Goal: Task Accomplishment & Management: Manage account settings

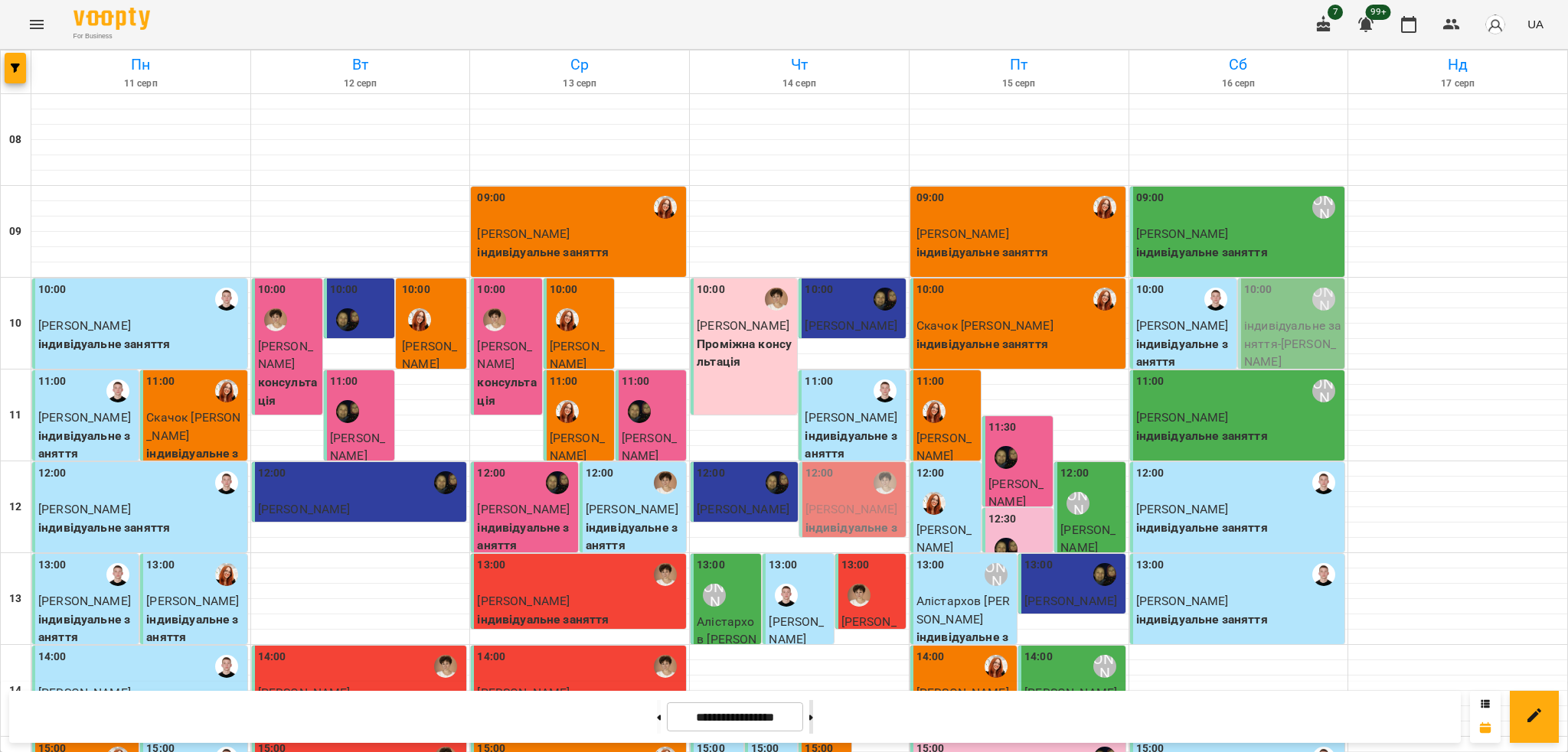
click at [813, 703] on button at bounding box center [811, 716] width 4 height 34
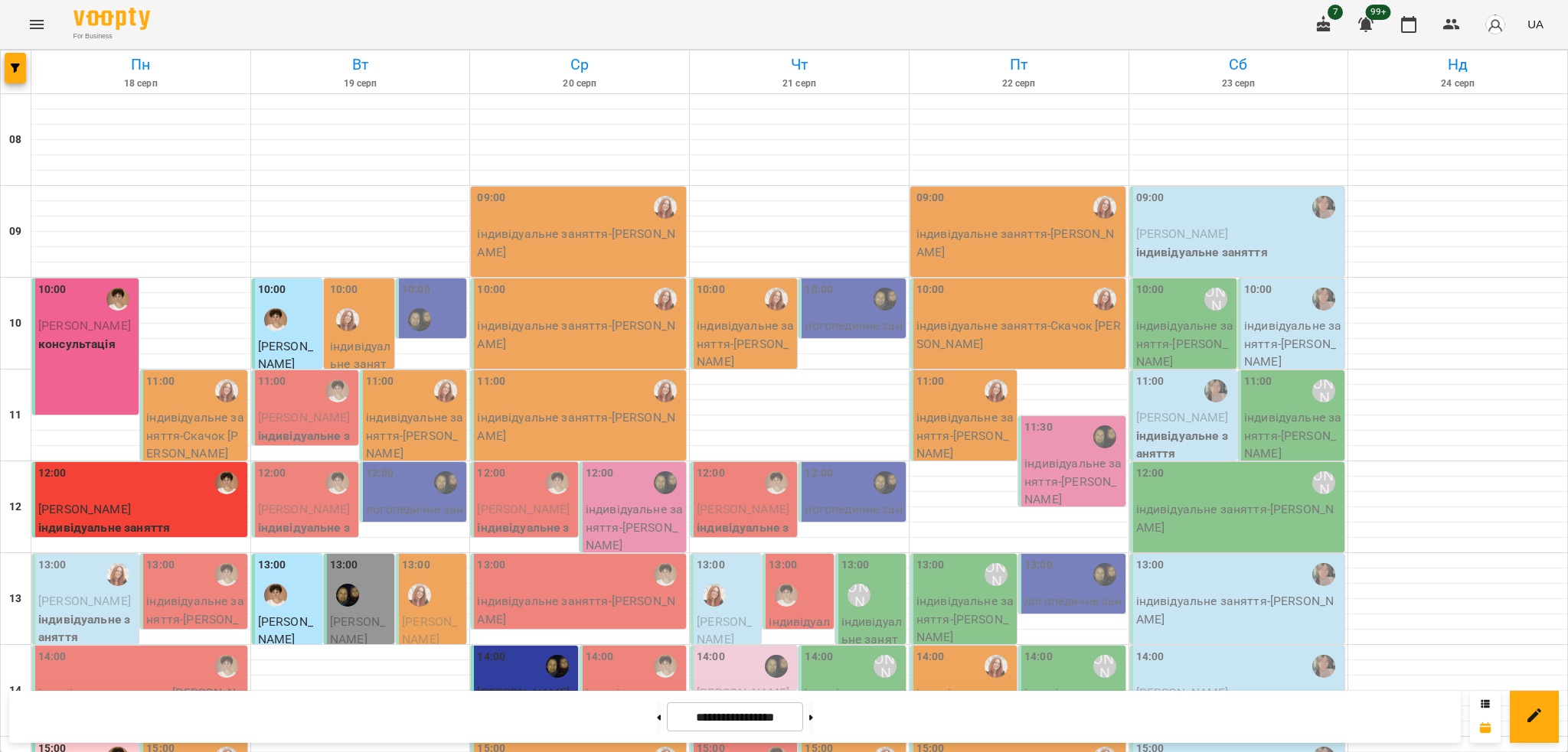
click at [79, 358] on div "10:00 [PERSON_NAME] консультація" at bounding box center [85, 347] width 107 height 136
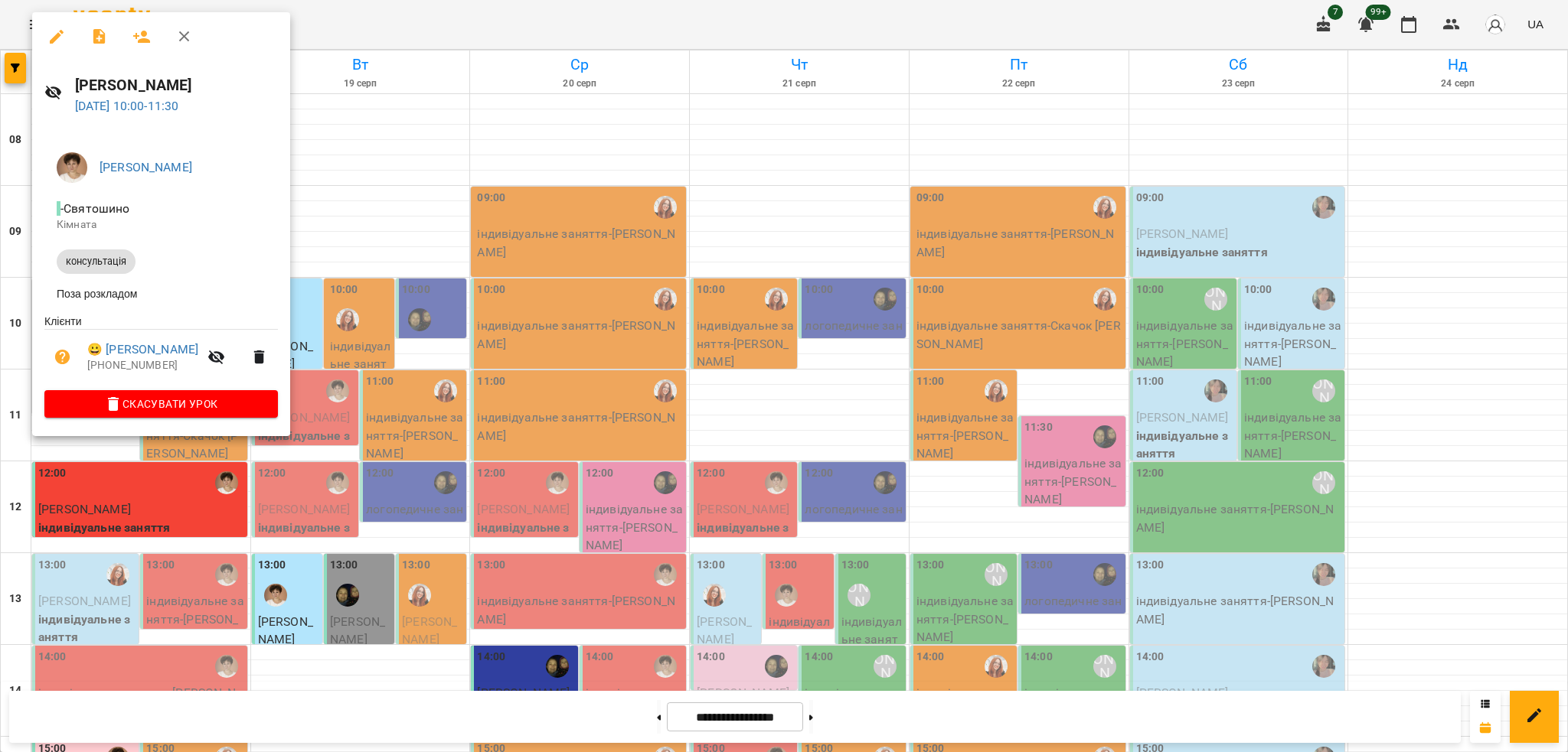
click at [389, 163] on div at bounding box center [784, 376] width 1568 height 752
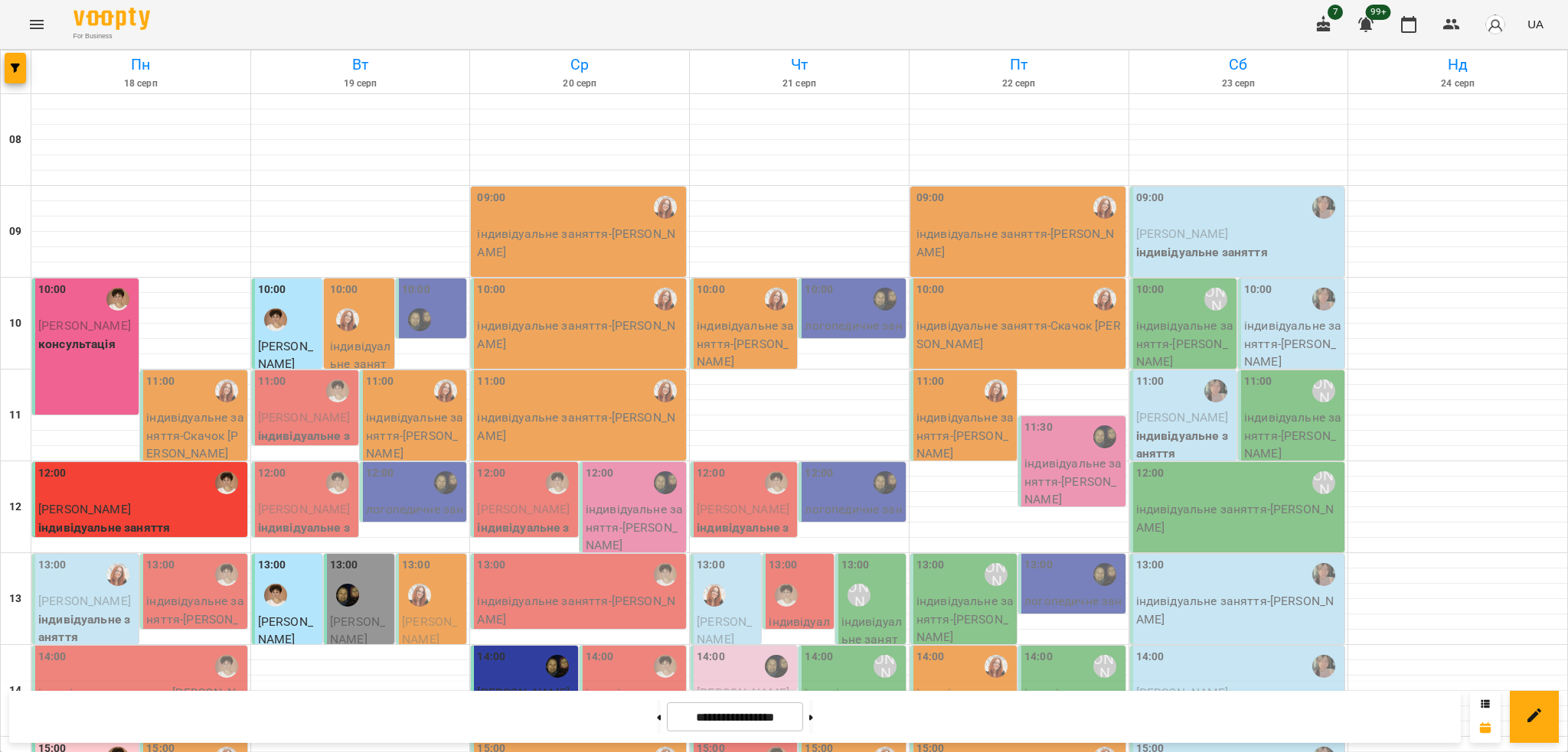
click at [101, 351] on p "консультація" at bounding box center [86, 344] width 97 height 18
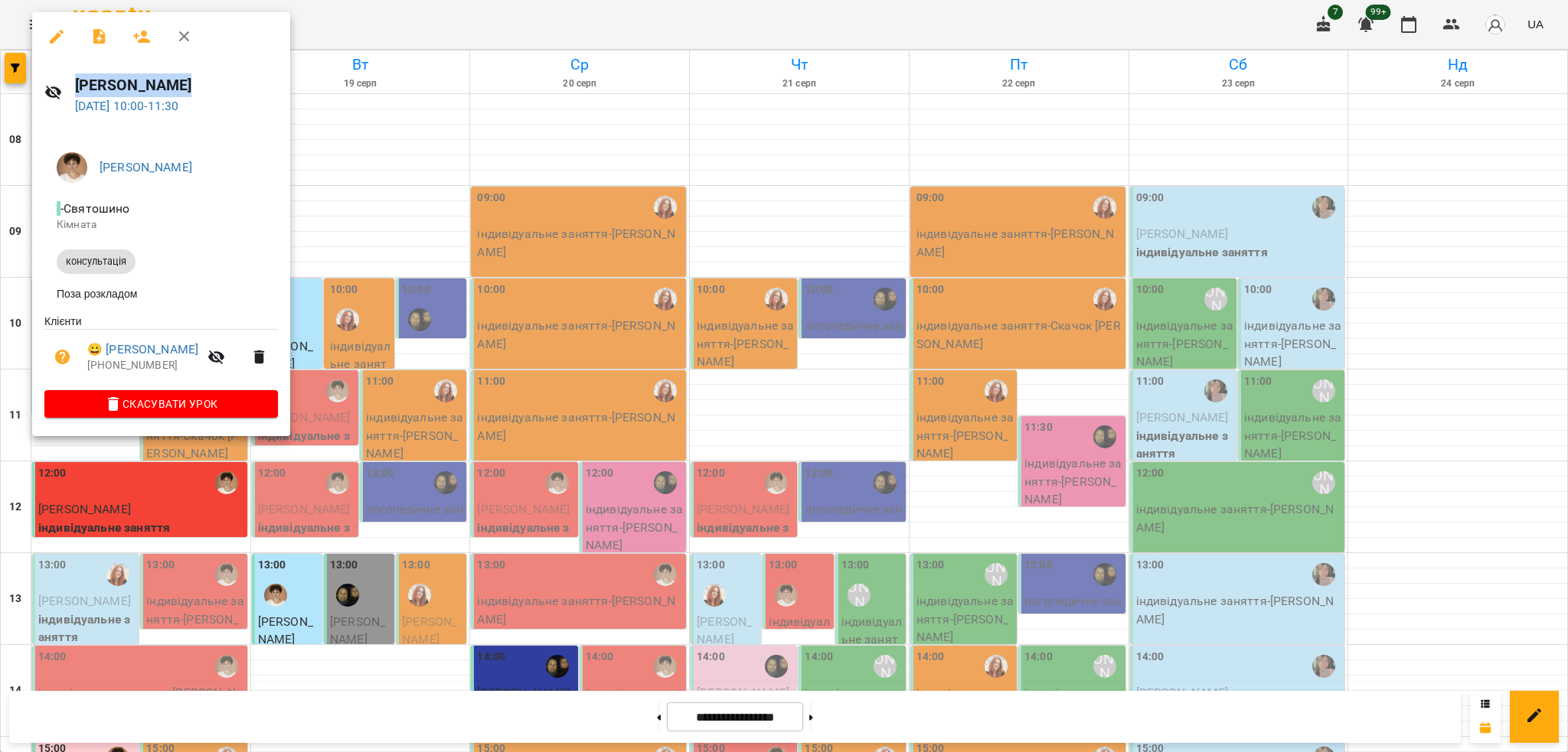
drag, startPoint x: 200, startPoint y: 81, endPoint x: 72, endPoint y: 77, distance: 128.1
click at [72, 77] on div "[PERSON_NAME] [DATE] 10:00 - 11:30" at bounding box center [160, 94] width 257 height 66
copy h6 "[PERSON_NAME]"
click at [871, 136] on div at bounding box center [784, 376] width 1568 height 752
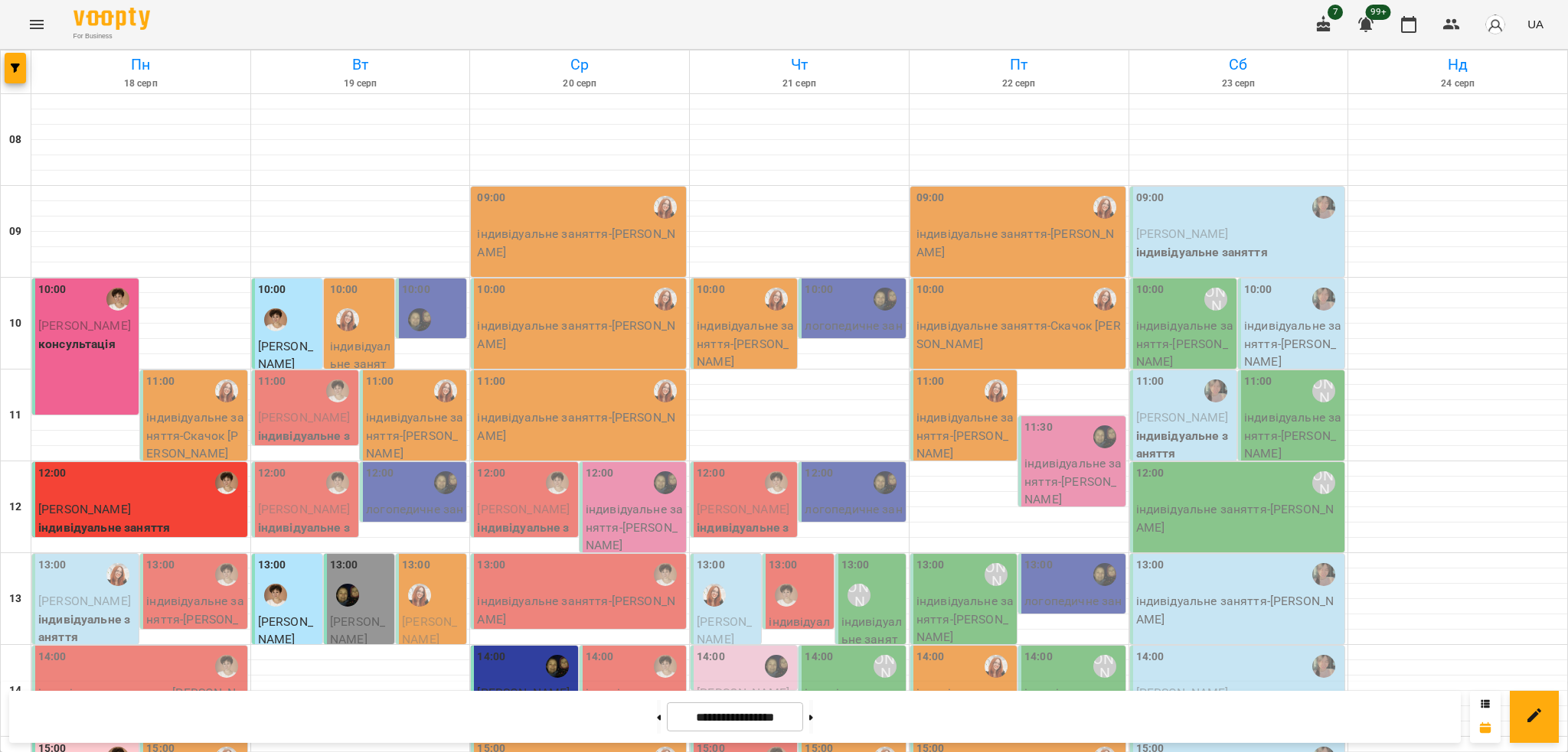
scroll to position [510, 0]
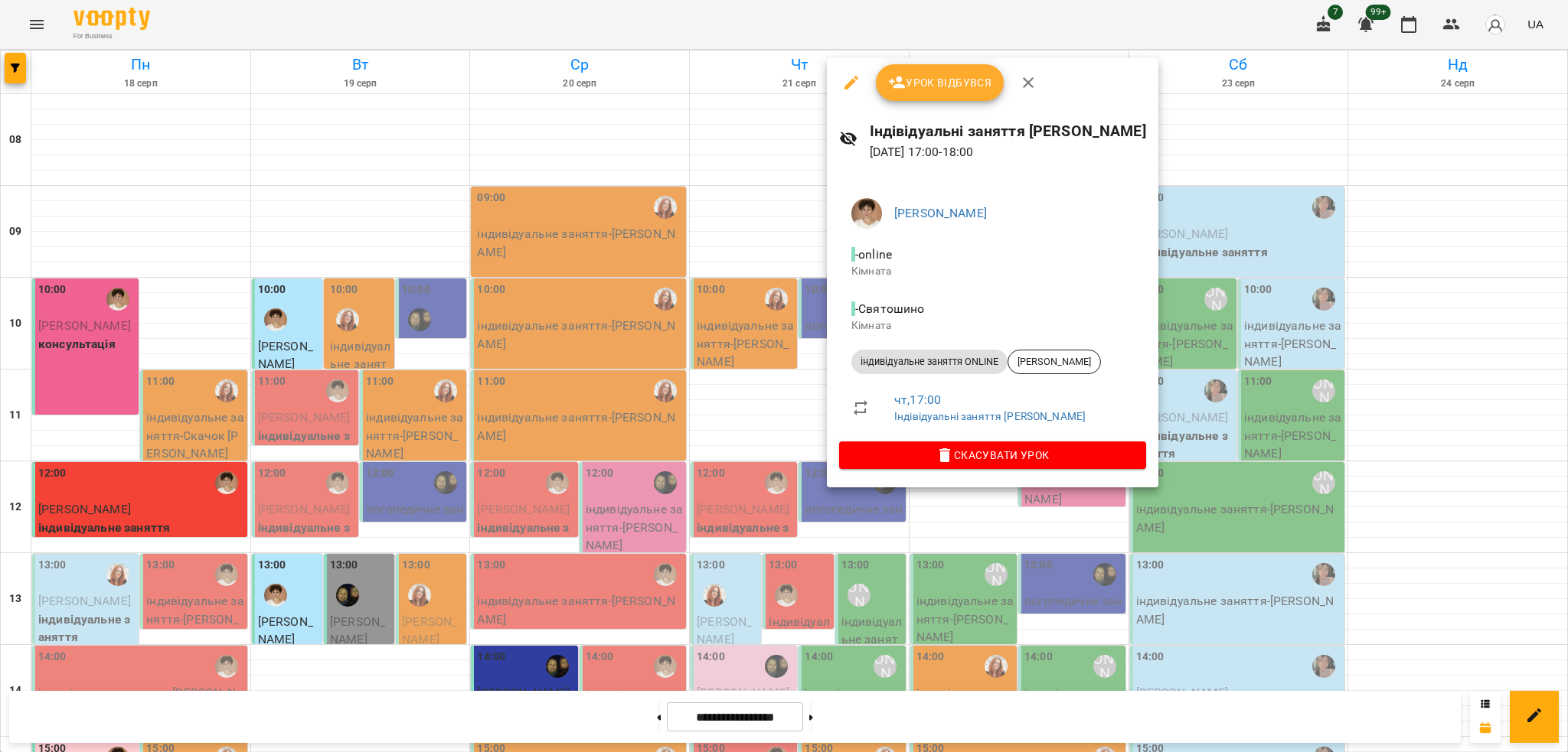
click at [1368, 511] on div at bounding box center [784, 376] width 1568 height 752
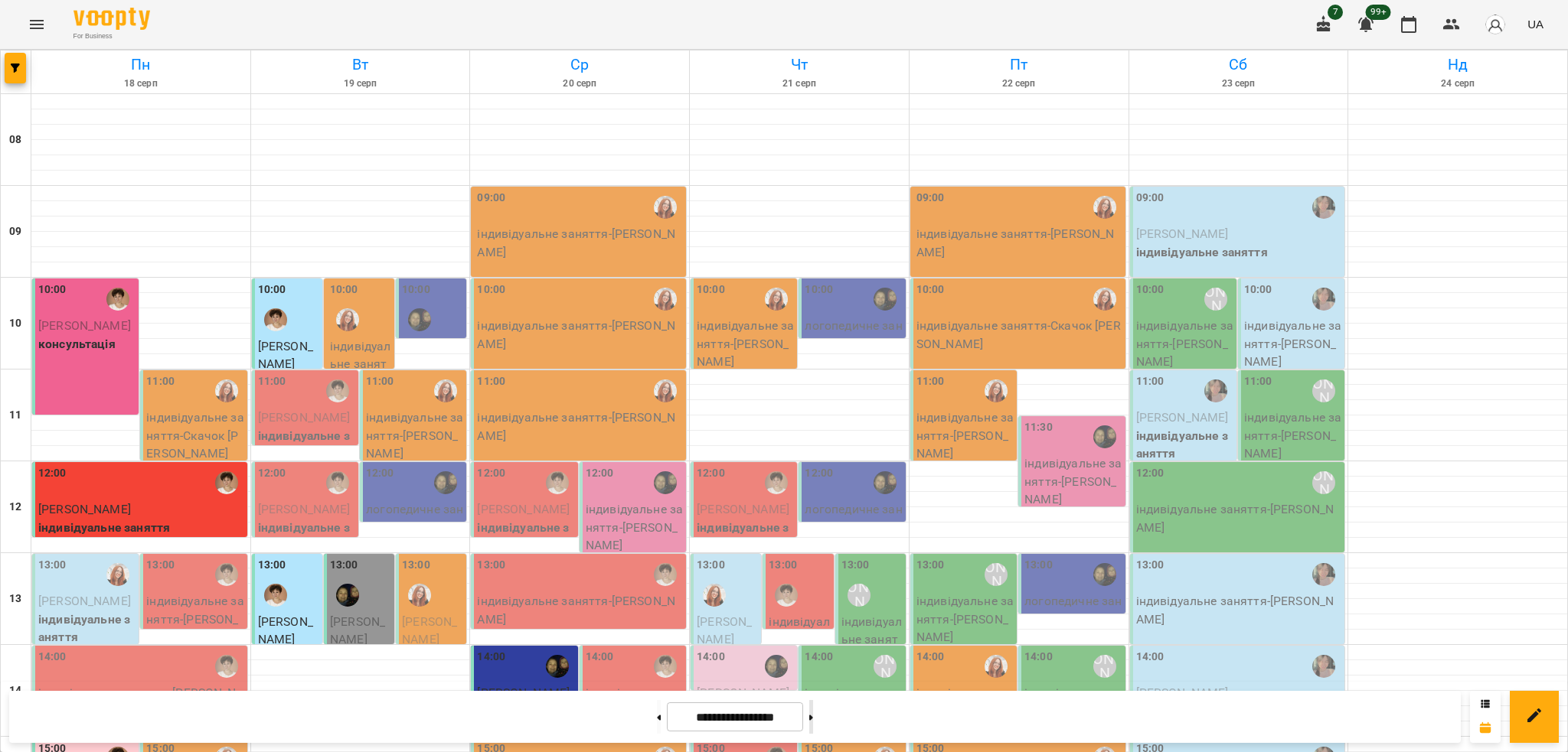
scroll to position [612, 0]
click at [813, 717] on icon at bounding box center [811, 717] width 4 height 6
type input "**********"
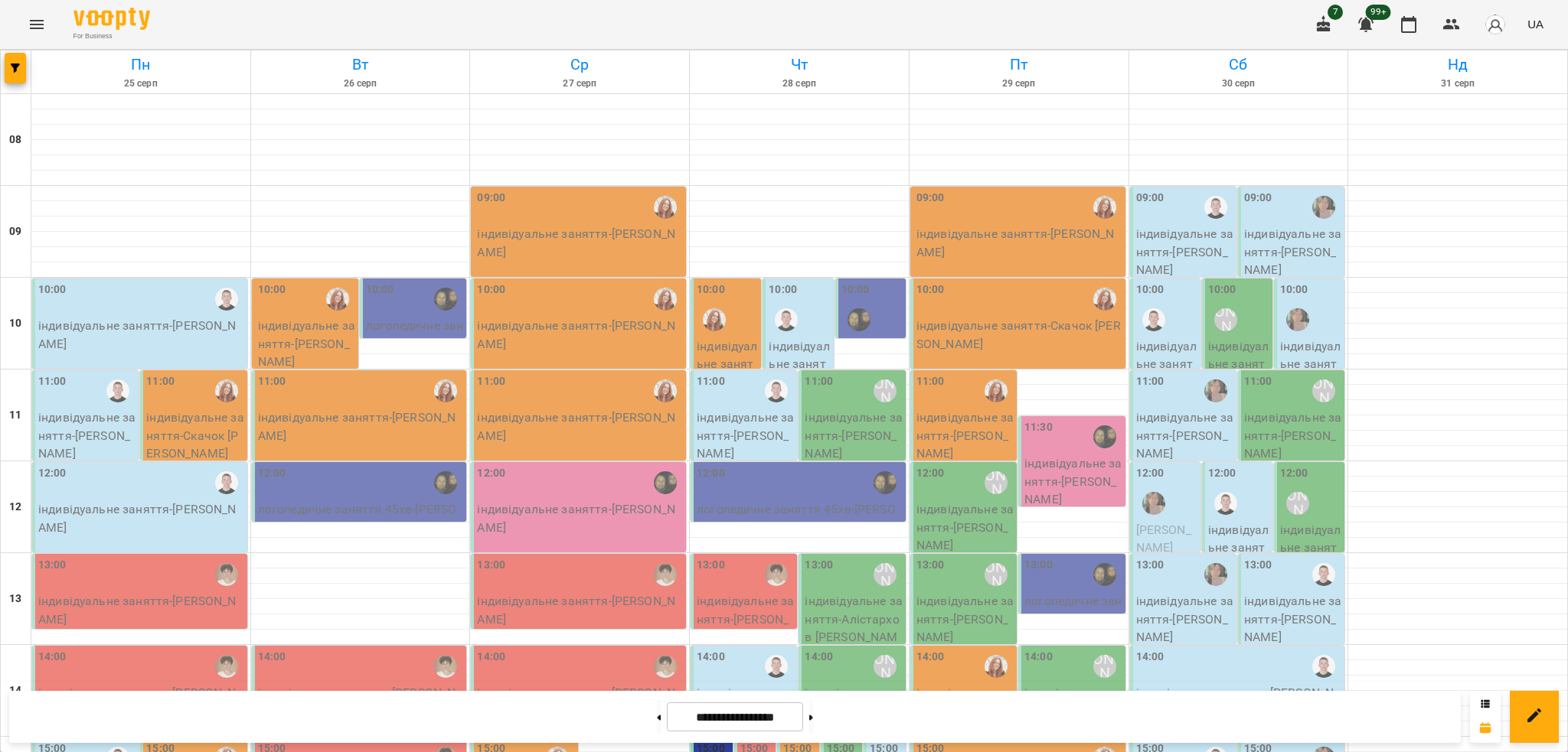
scroll to position [695, 0]
